Goal: Obtain resource: Obtain resource

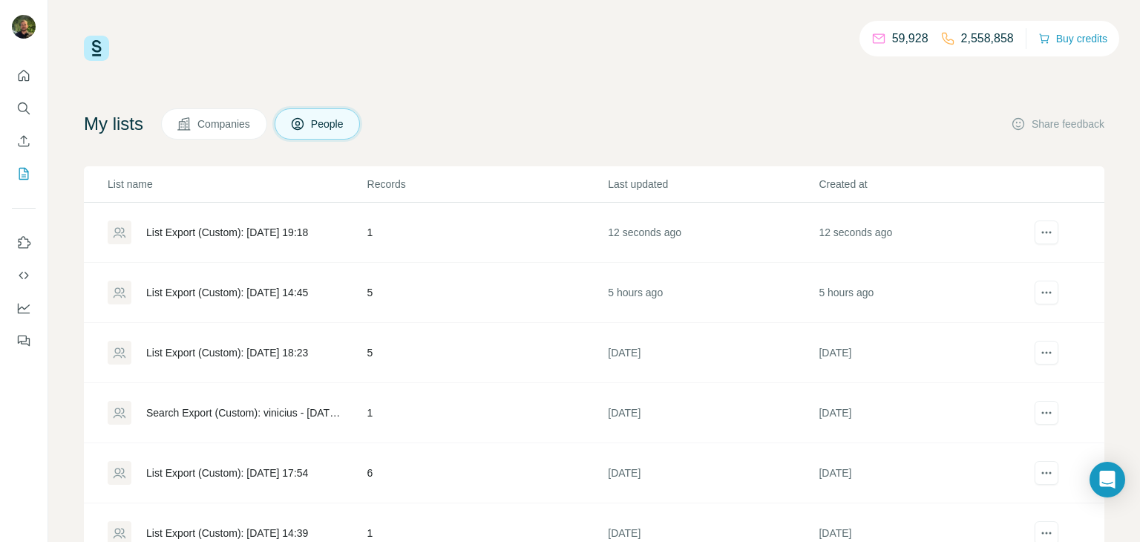
click at [260, 231] on div "List Export (Custom): [DATE] 19:18" at bounding box center [227, 232] width 162 height 15
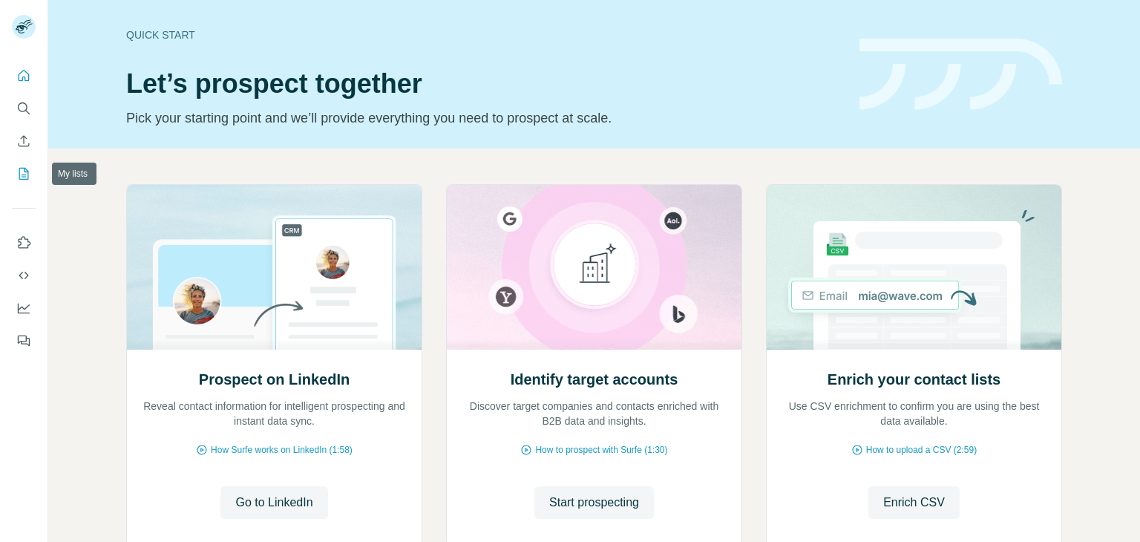
click at [23, 172] on icon "My lists" at bounding box center [23, 173] width 15 height 15
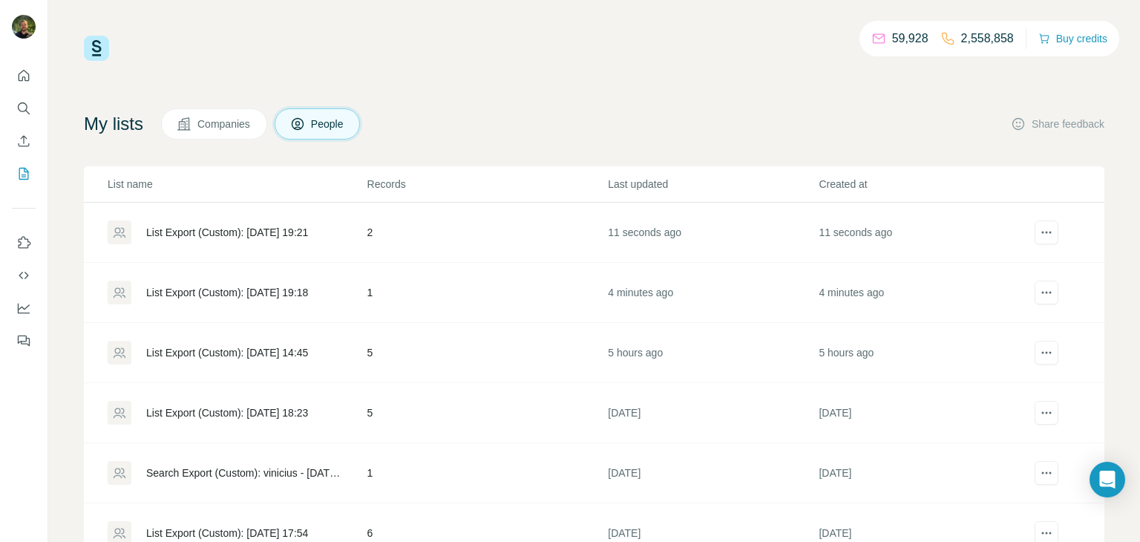
click at [250, 246] on td "List Export (Custom): 11/08/2025 19:21" at bounding box center [225, 233] width 283 height 60
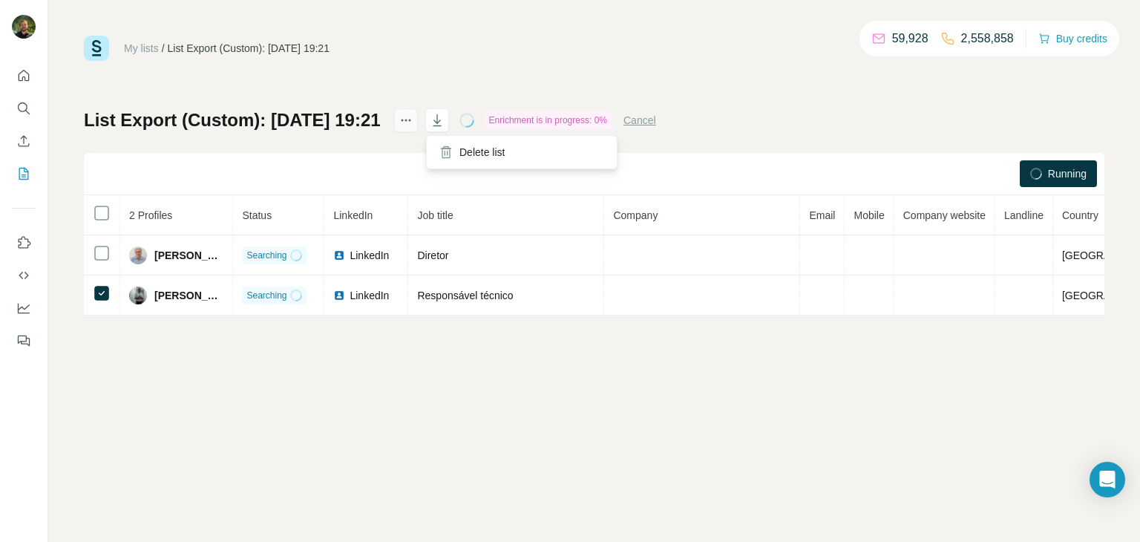
click at [418, 117] on button "actions" at bounding box center [406, 120] width 24 height 24
click at [456, 421] on div "My lists / List Export (Custom): 11/08/2025 19:21 59,928 2,558,858 Buy credits …" at bounding box center [594, 271] width 1092 height 542
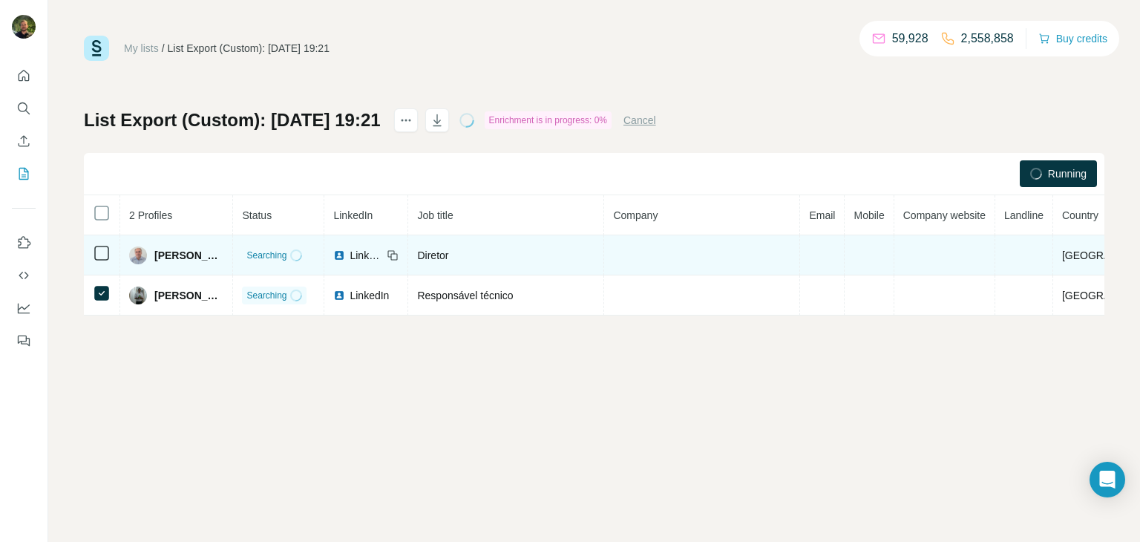
click at [345, 252] on img at bounding box center [339, 255] width 12 height 12
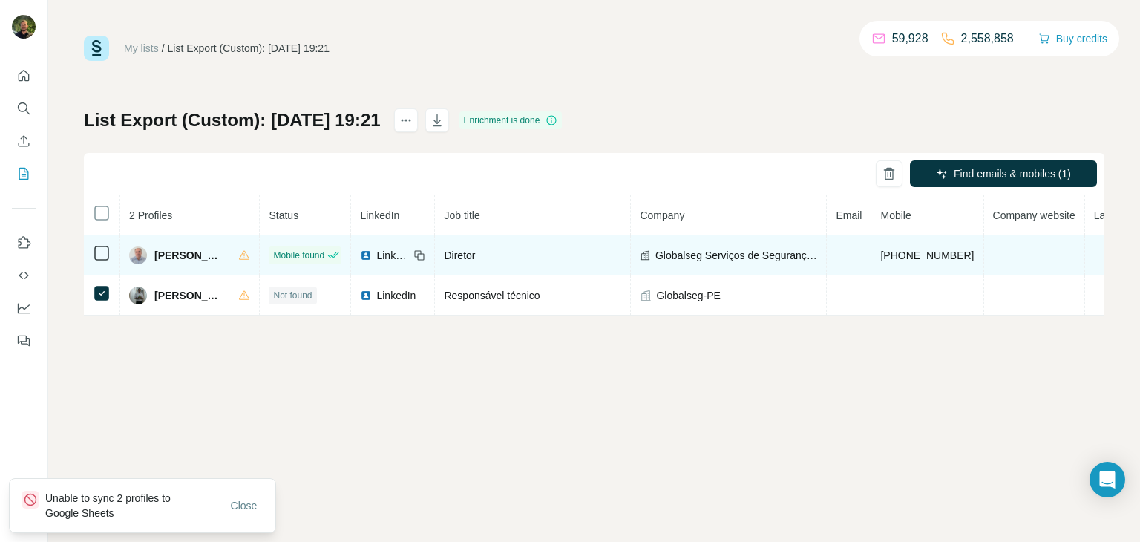
click at [914, 255] on span "+5547999851288" at bounding box center [926, 255] width 93 height 12
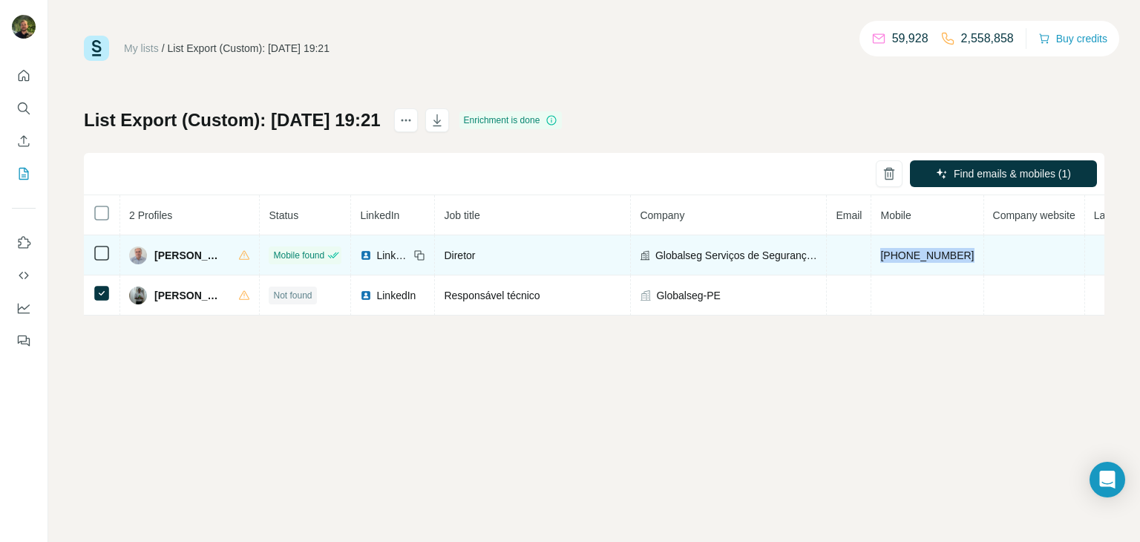
click at [914, 255] on span "+5547999851288" at bounding box center [926, 255] width 93 height 12
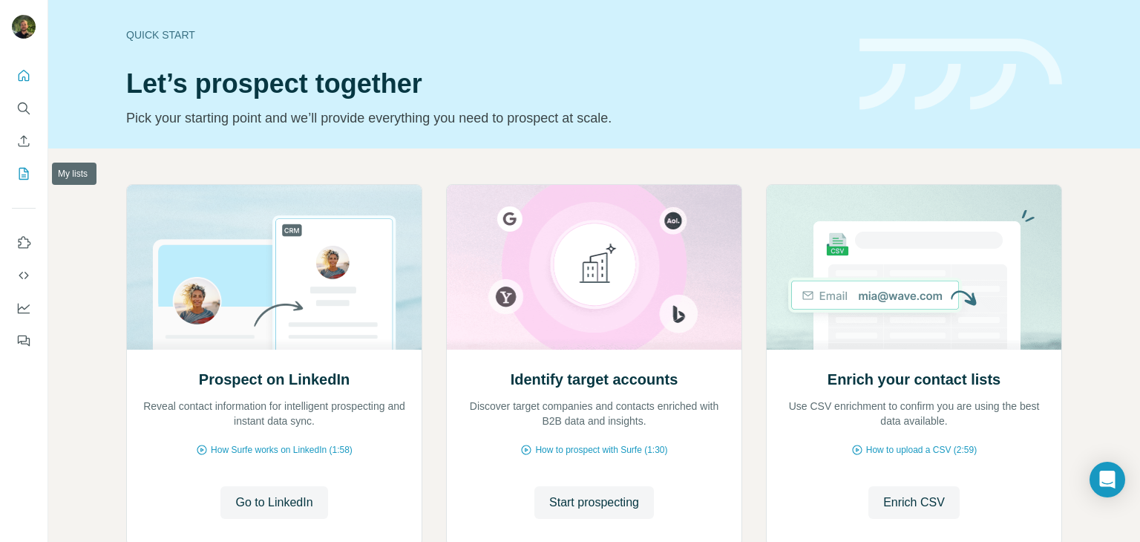
click at [29, 172] on icon "My lists" at bounding box center [23, 173] width 15 height 15
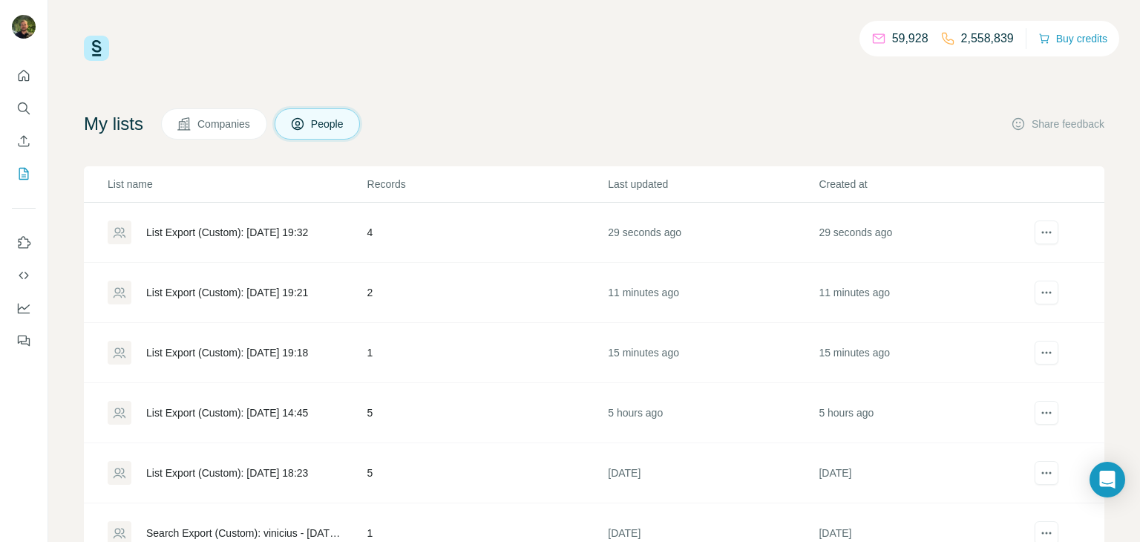
click at [203, 228] on div "List Export (Custom): 11/08/2025 19:32" at bounding box center [227, 232] width 162 height 15
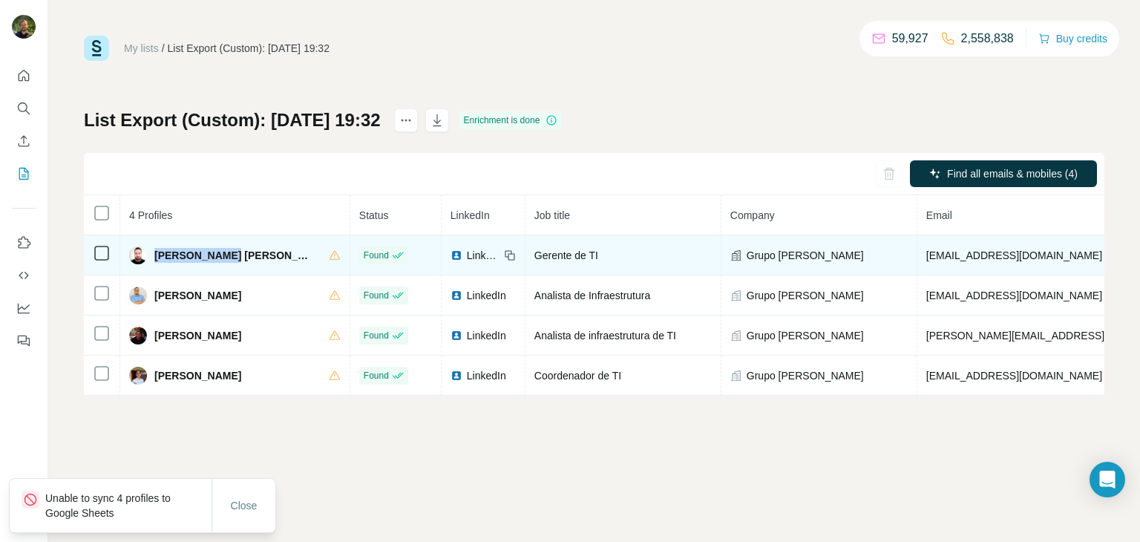
drag, startPoint x: 155, startPoint y: 260, endPoint x: 221, endPoint y: 257, distance: 66.1
click at [221, 257] on span "Esaú Alencar Tavares" at bounding box center [234, 255] width 160 height 15
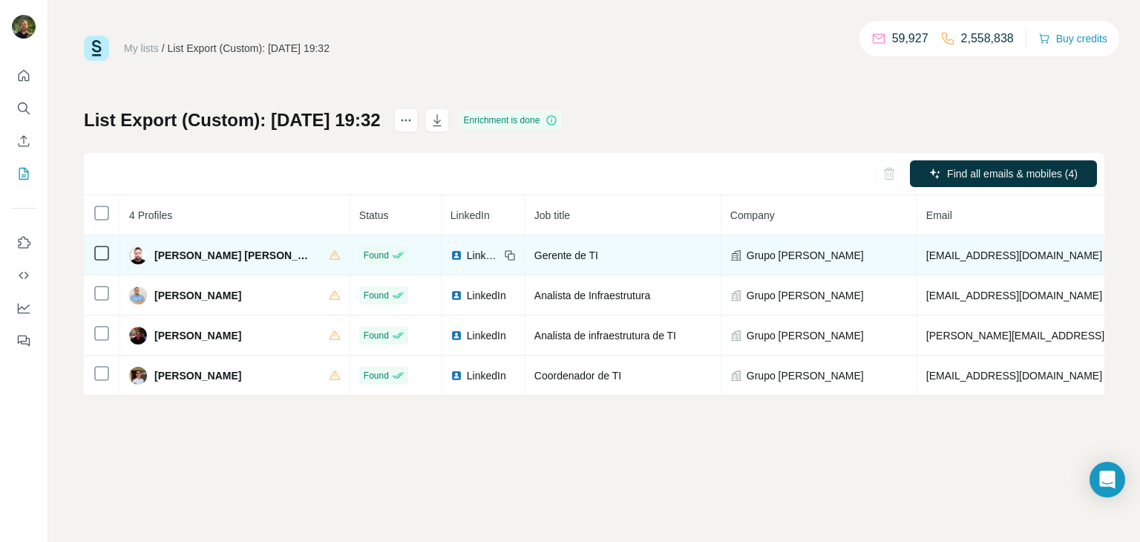
click at [926, 256] on span "esaualencar@dagonline.com.br" at bounding box center [1014, 255] width 176 height 12
copy span "esaualencar@dagonline.com.br"
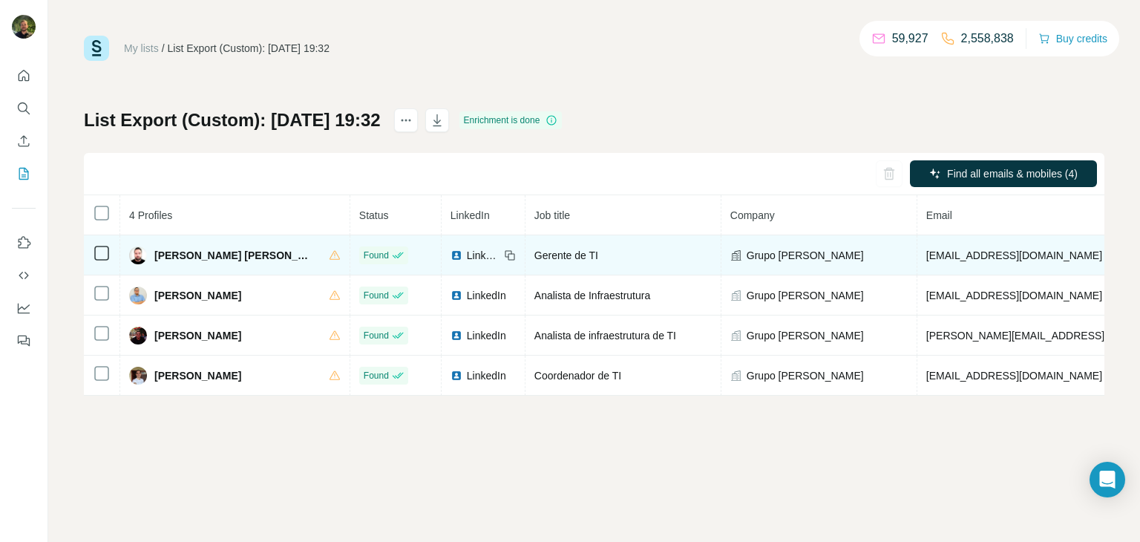
copy span "+5585981551301"
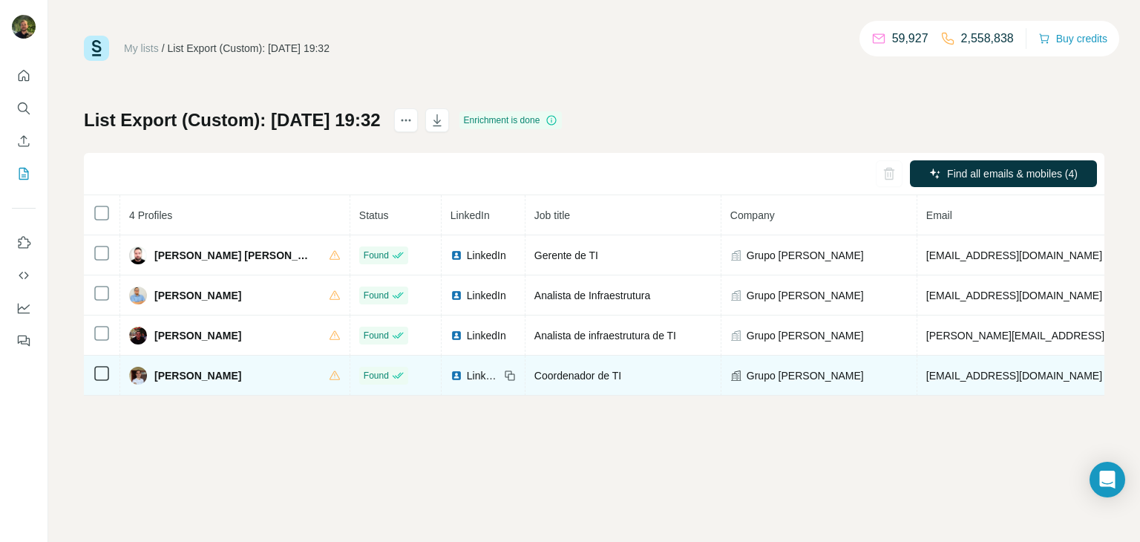
click at [926, 381] on span "tiagomaia@guarany.com.br" at bounding box center [1014, 376] width 176 height 12
copy span "tiagomaia@guarany.com.br"
click at [450, 373] on img at bounding box center [456, 376] width 12 height 12
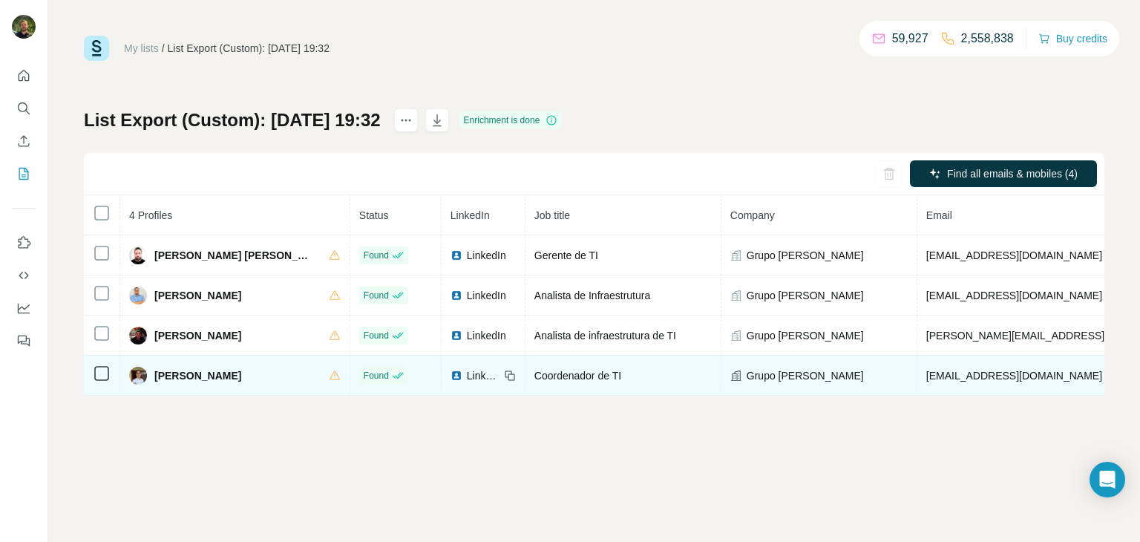
copy span "+5585988722513"
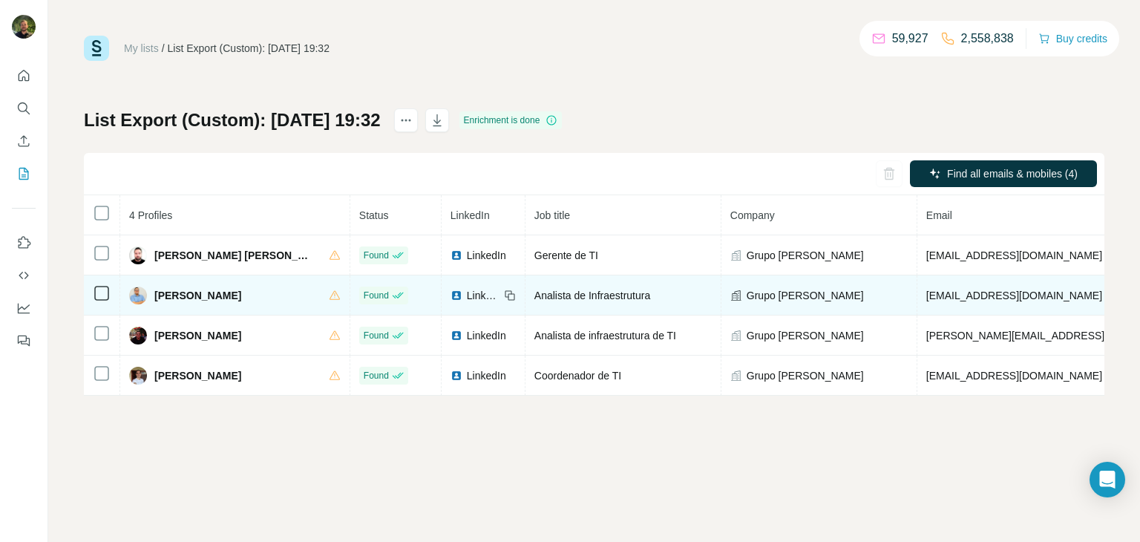
copy span "+5585999696393"
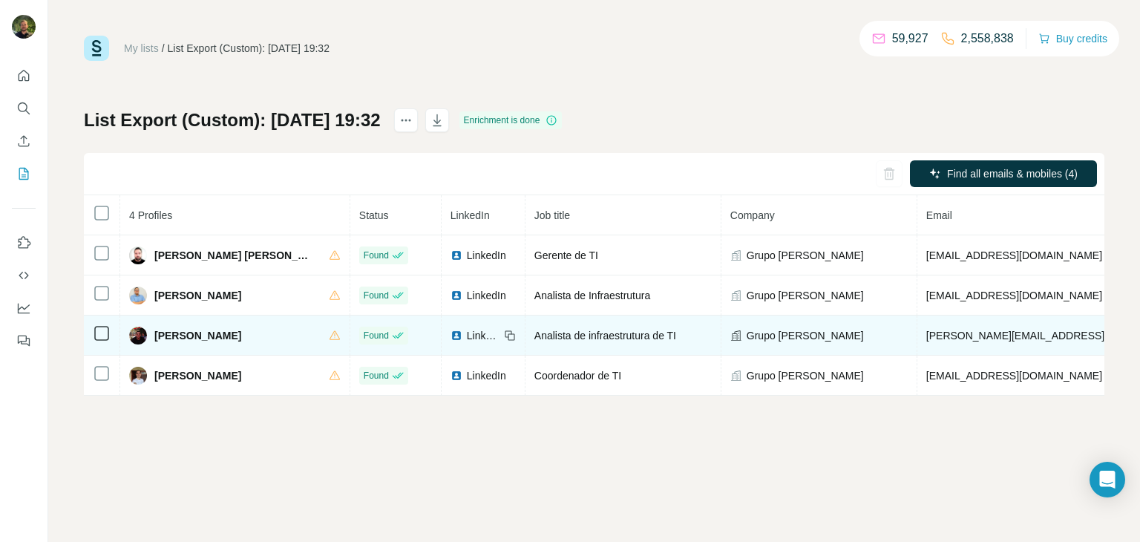
copy span "+5585981180550"
